Goal: Browse casually

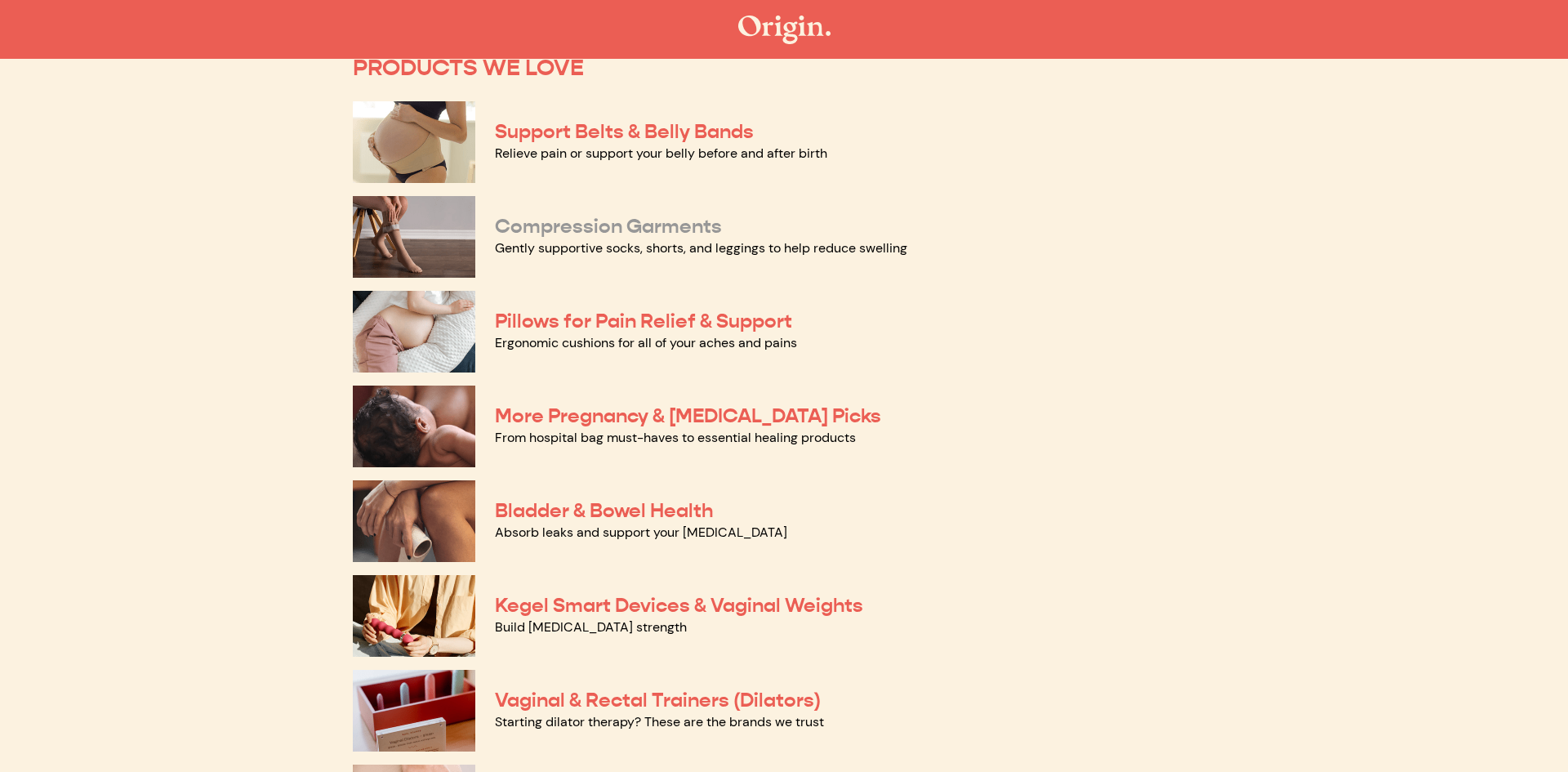
scroll to position [57, 0]
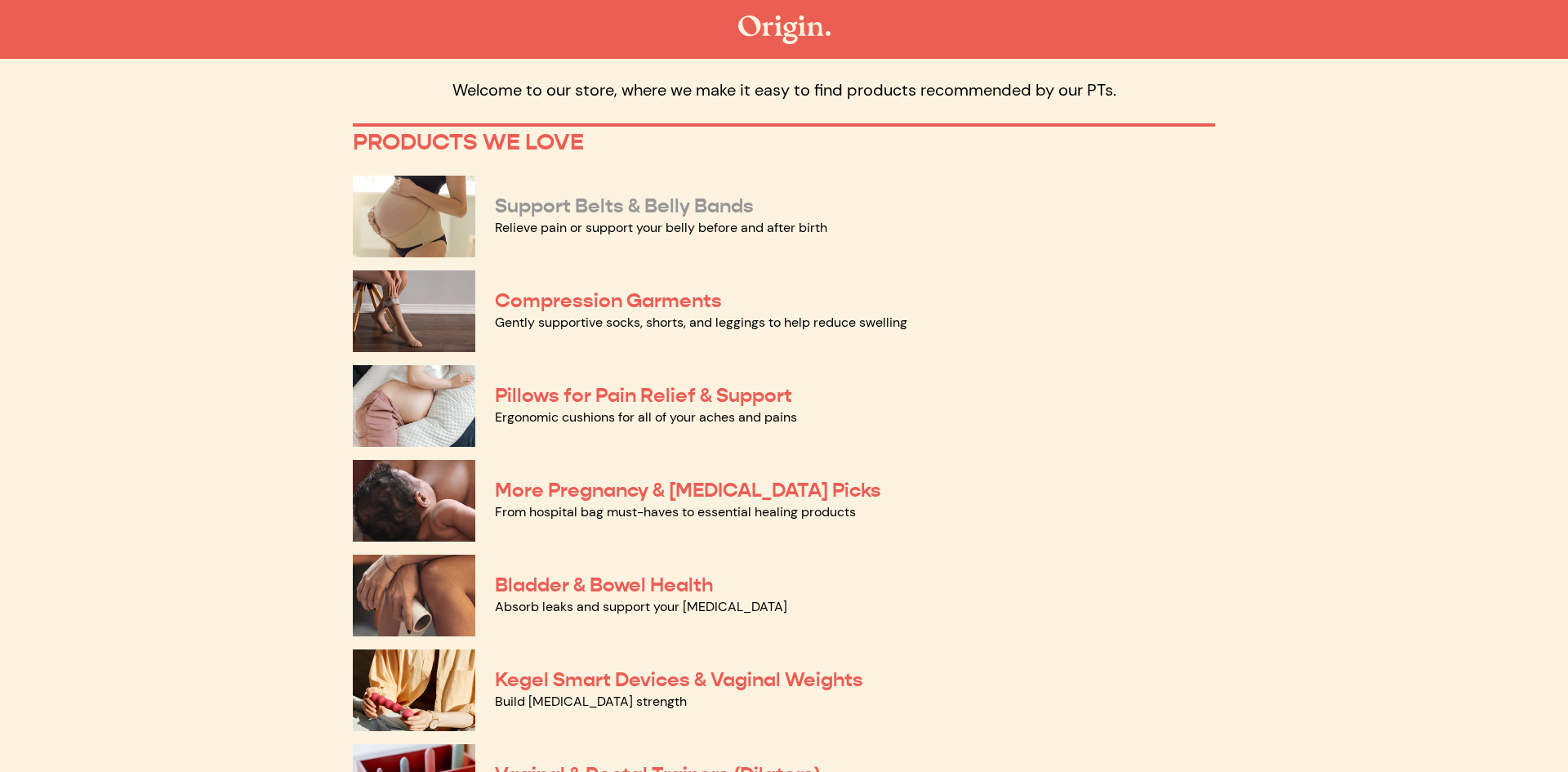
click at [554, 212] on link "Support Belts & Belly Bands" at bounding box center [623, 206] width 259 height 25
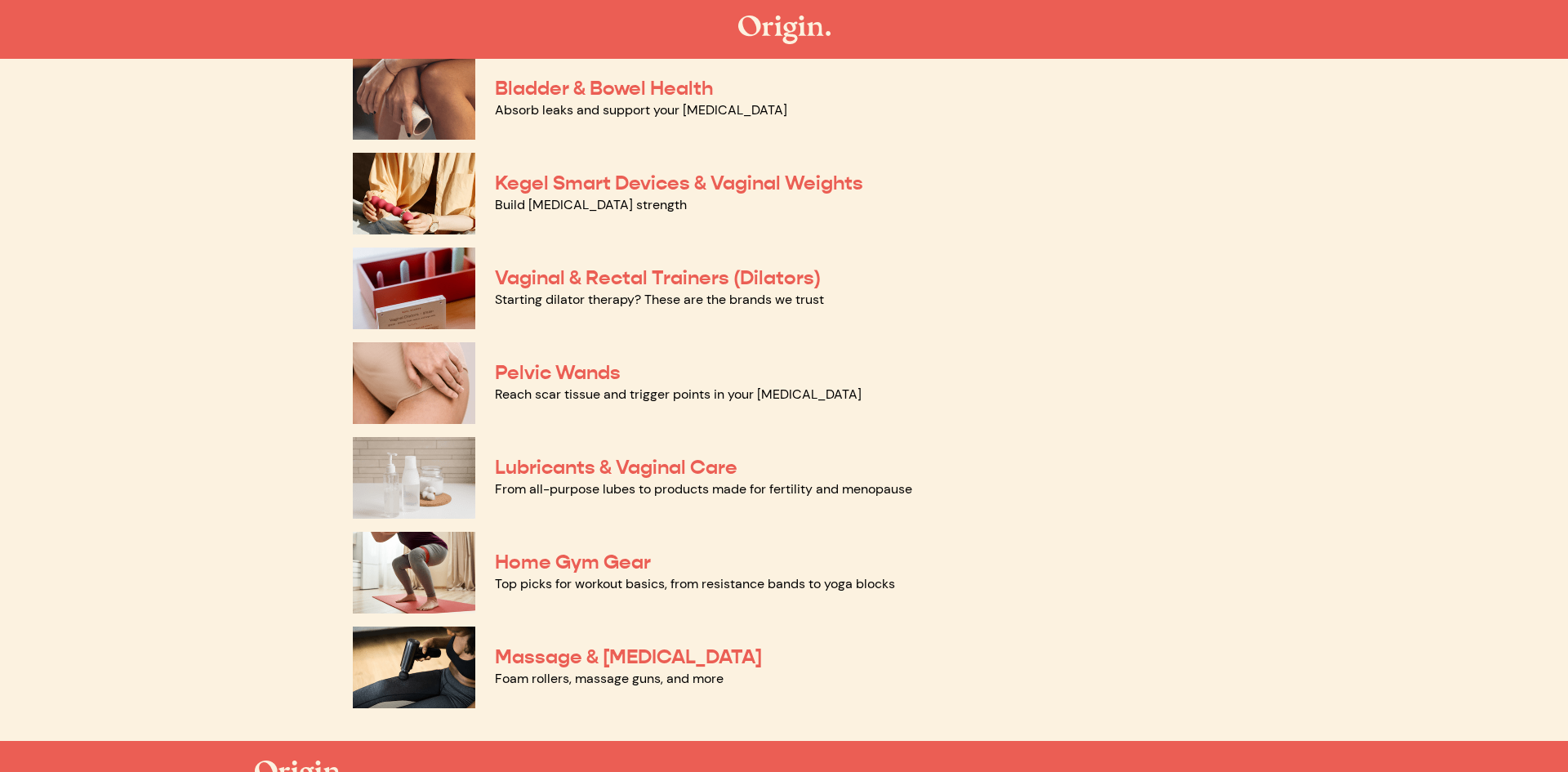
scroll to position [593, 0]
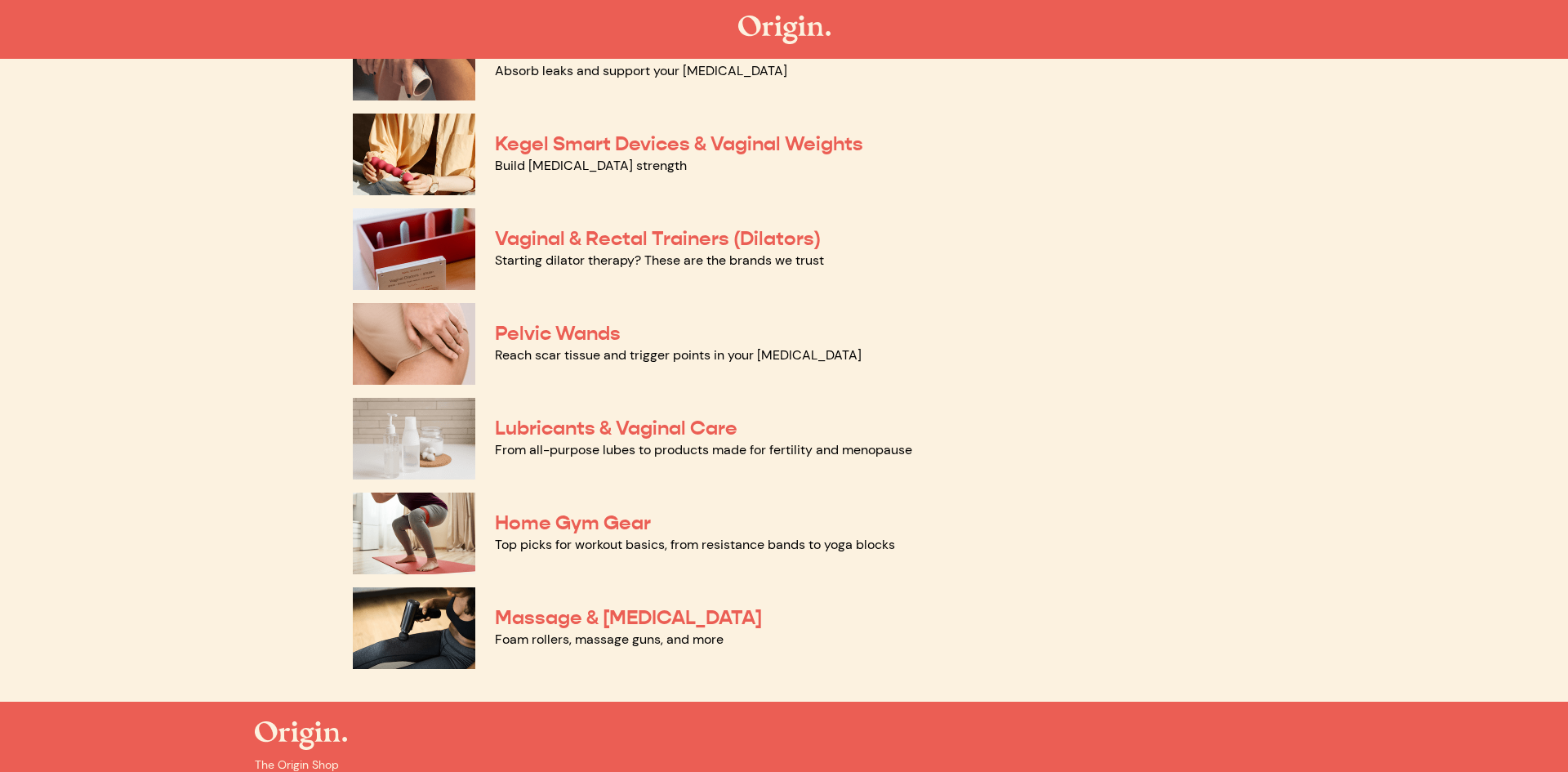
click at [479, 627] on div "Massage & [MEDICAL_DATA] Foam rollers, massage guns, and more" at bounding box center [784, 628] width 863 height 95
click at [458, 627] on img at bounding box center [414, 628] width 123 height 81
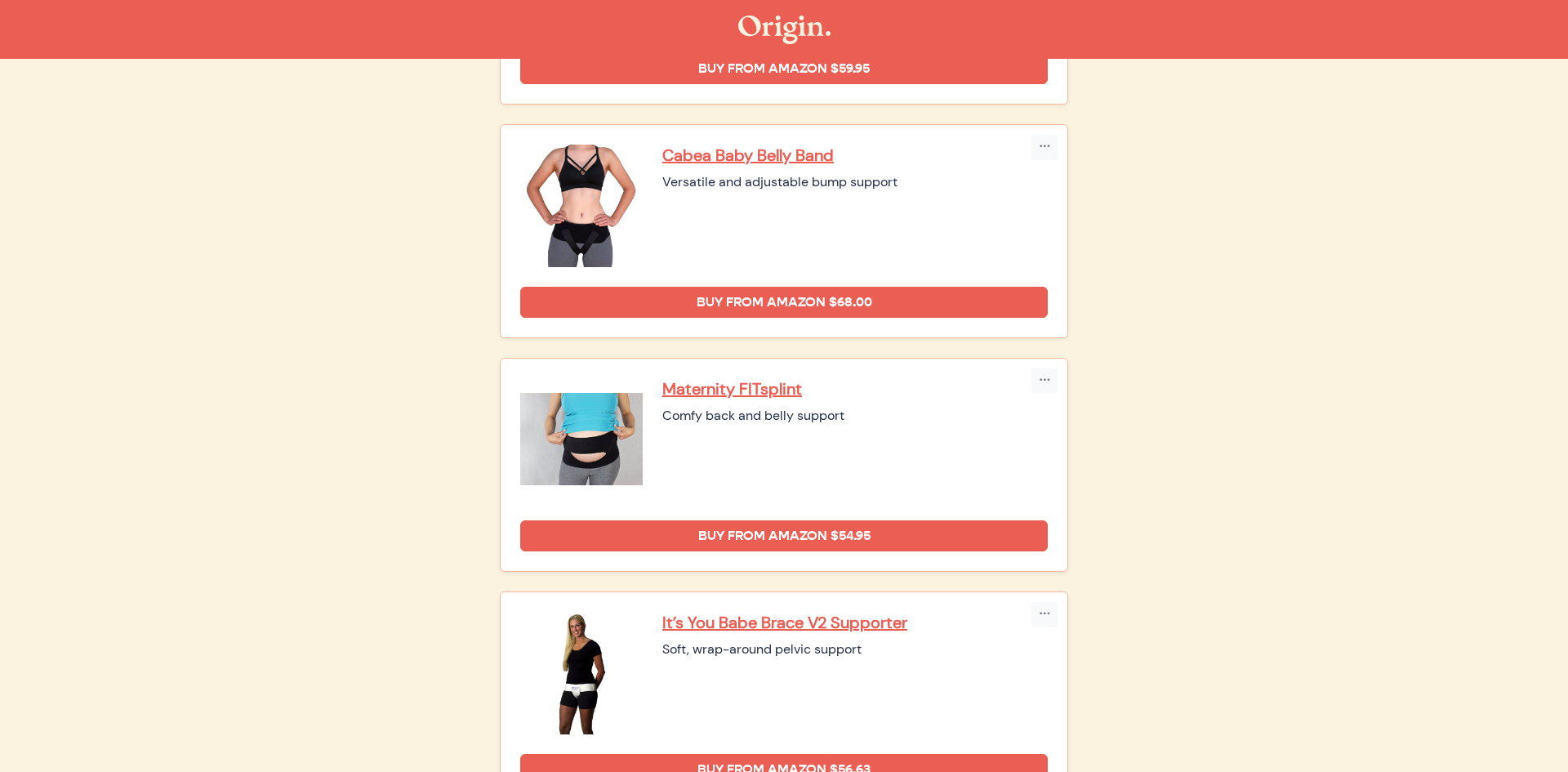
scroll to position [131, 0]
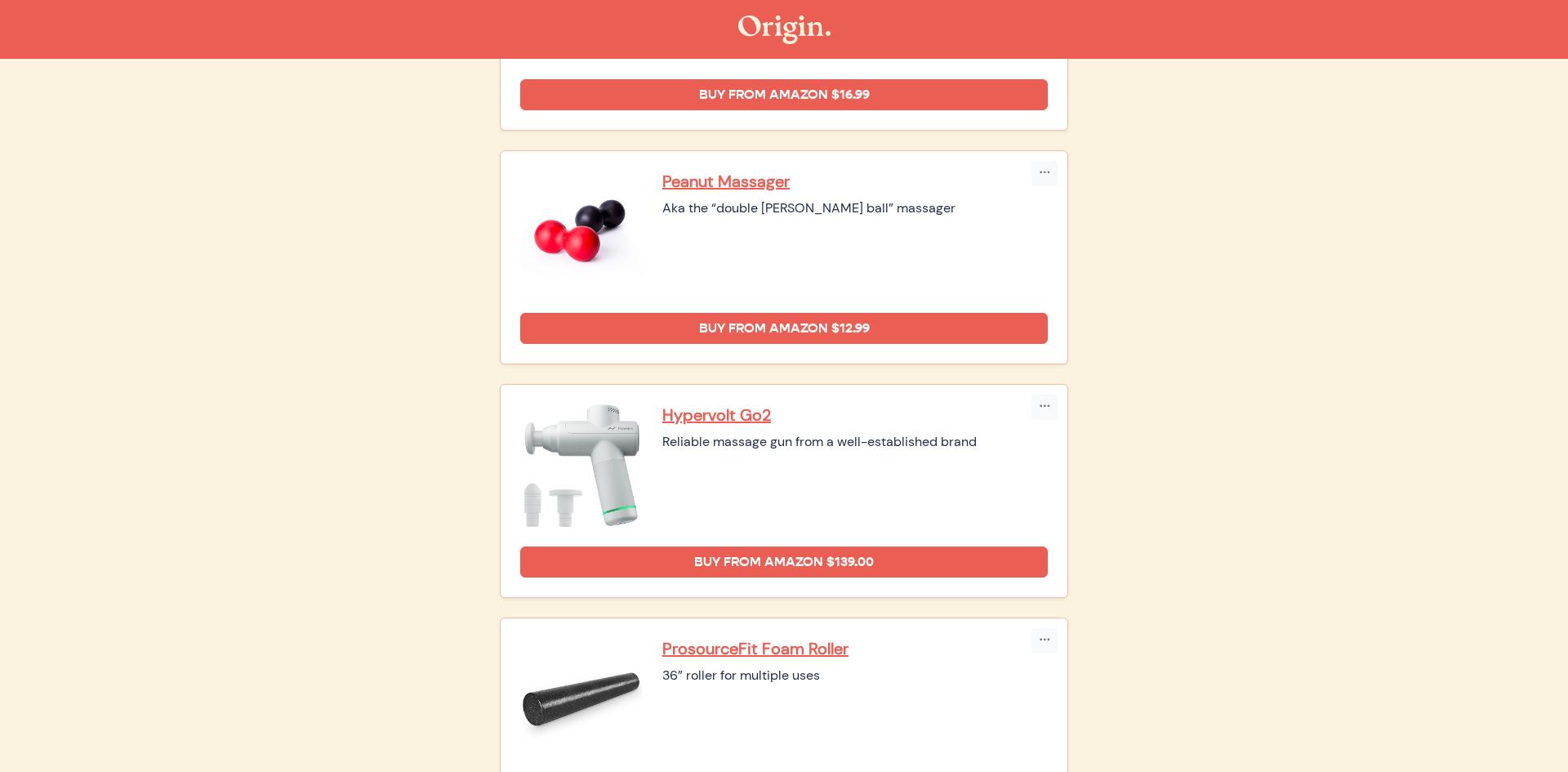
scroll to position [763, 0]
